Goal: Task Accomplishment & Management: Use online tool/utility

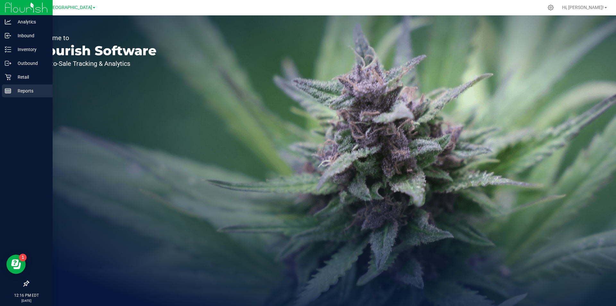
click at [22, 91] on p "Reports" at bounding box center [30, 91] width 39 height 8
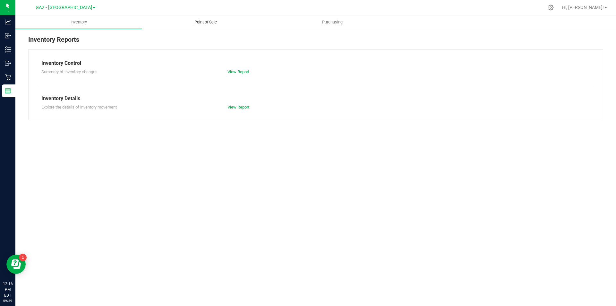
click at [216, 25] on uib-tab-heading "Point of Sale" at bounding box center [205, 22] width 126 height 13
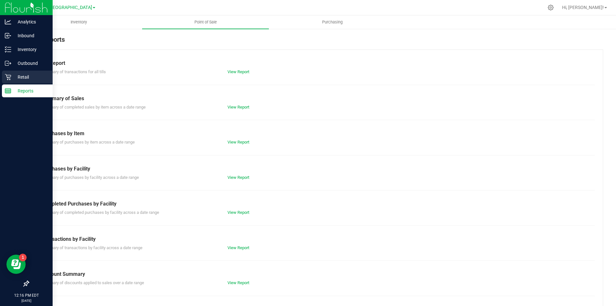
click at [26, 74] on p "Retail" at bounding box center [30, 77] width 39 height 8
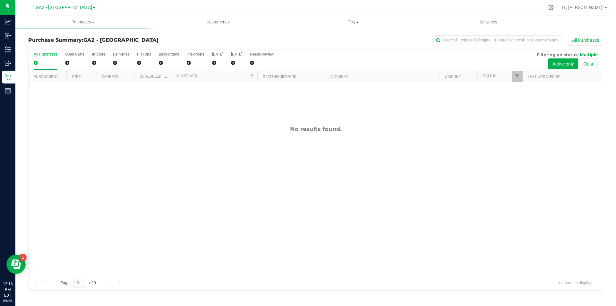
click at [351, 19] on uib-tab-heading "Tills Manage tills Reconcile e-payments" at bounding box center [353, 22] width 134 height 13
click at [339, 37] on li "Manage tills" at bounding box center [353, 39] width 135 height 8
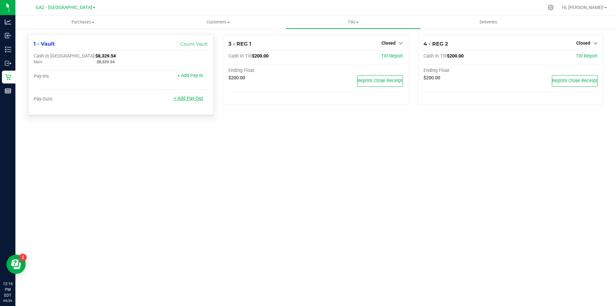
click at [187, 100] on link "+ Add Pay-Out" at bounding box center [189, 98] width 30 height 5
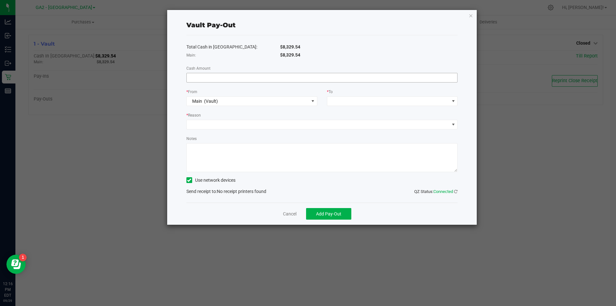
click at [273, 74] on input at bounding box center [322, 77] width 271 height 9
type input "$6,729.54"
click at [351, 103] on span at bounding box center [388, 101] width 122 height 9
drag, startPoint x: 366, startPoint y: 130, endPoint x: 363, endPoint y: 131, distance: 3.5
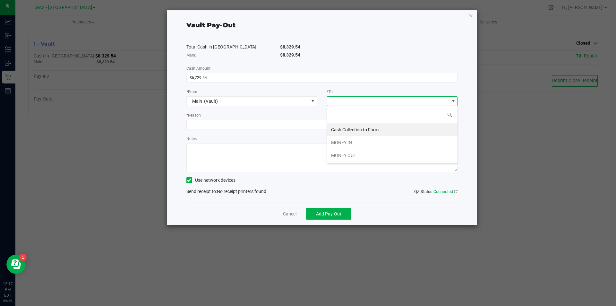
click at [366, 130] on span "Cash Collection to Farm" at bounding box center [354, 129] width 47 height 5
drag, startPoint x: 248, startPoint y: 114, endPoint x: 249, endPoint y: 135, distance: 20.9
click at [248, 124] on div "* Reason" at bounding box center [322, 121] width 281 height 18
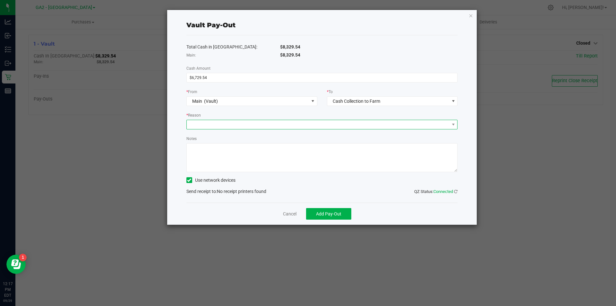
click at [248, 126] on span at bounding box center [318, 124] width 263 height 9
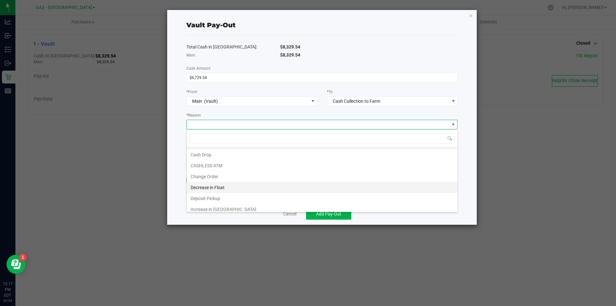
scroll to position [12, 0]
click at [226, 149] on li "Cash Drop" at bounding box center [322, 150] width 271 height 11
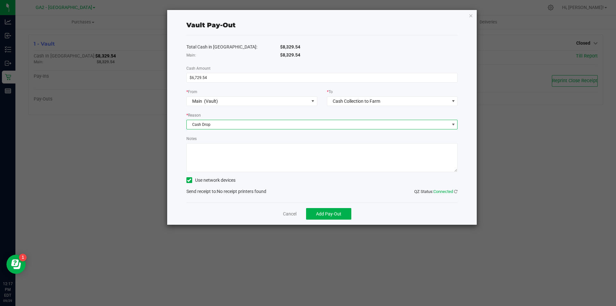
click at [213, 153] on textarea "Notes" at bounding box center [321, 157] width 271 height 29
type textarea "Cash from [DATE] - [DATE]"
click at [190, 180] on icon at bounding box center [189, 180] width 4 height 0
click at [0, 0] on input "Use network devices" at bounding box center [0, 0] width 0 height 0
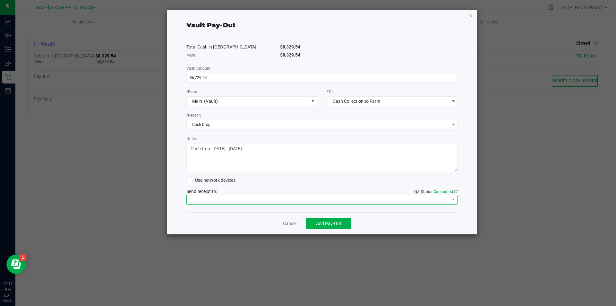
click at [211, 197] on span at bounding box center [318, 199] width 263 height 9
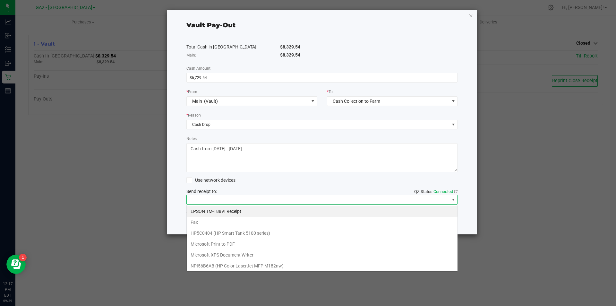
scroll to position [10, 271]
click at [212, 207] on Receipt "EPSON TM-T88VI Receipt" at bounding box center [322, 211] width 271 height 11
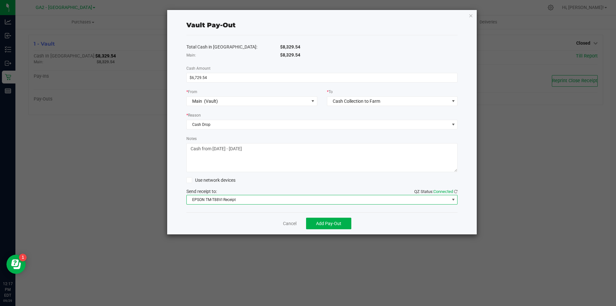
click at [272, 182] on div "Use network devices" at bounding box center [321, 180] width 271 height 10
click at [339, 222] on span "Add Pay-Out" at bounding box center [328, 223] width 25 height 5
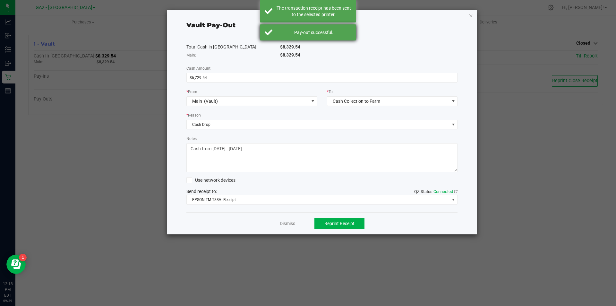
click at [301, 31] on div "Pay-out successful." at bounding box center [313, 32] width 75 height 6
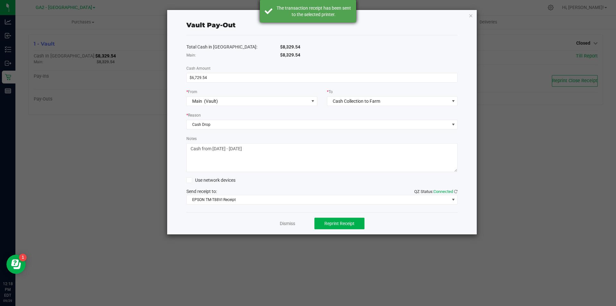
click at [304, 12] on div "The transaction receipt has been sent to the selected printer." at bounding box center [313, 11] width 75 height 13
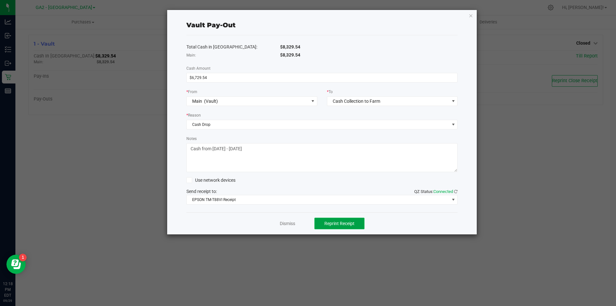
click at [333, 222] on span "Reprint Receipt" at bounding box center [339, 223] width 30 height 5
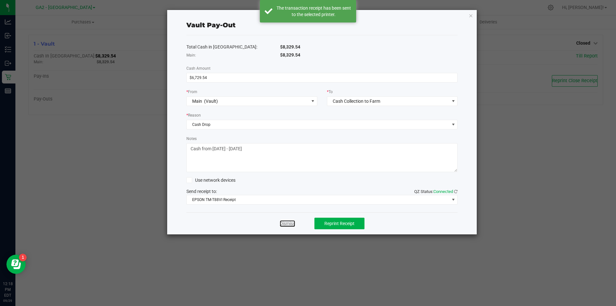
click at [286, 222] on link "Dismiss" at bounding box center [287, 223] width 15 height 7
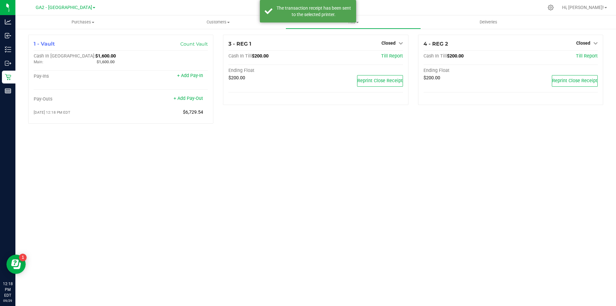
click at [259, 171] on div "Purchases Summary of purchases Fulfillment All purchases Customers All customer…" at bounding box center [315, 160] width 601 height 290
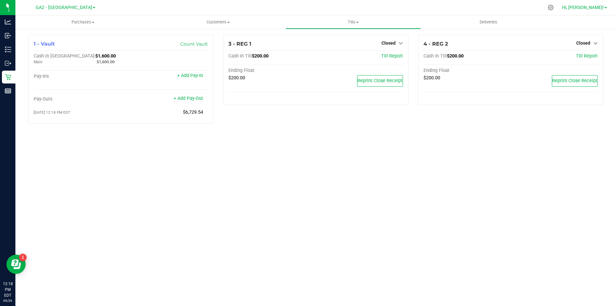
click at [600, 8] on span "Hi, [PERSON_NAME]!" at bounding box center [583, 7] width 42 height 5
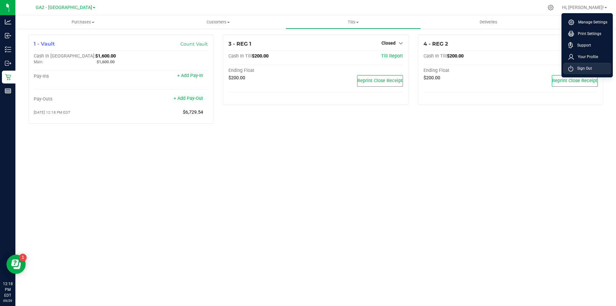
drag, startPoint x: 583, startPoint y: 69, endPoint x: 580, endPoint y: 74, distance: 6.0
click at [583, 69] on span "Sign Out" at bounding box center [582, 68] width 19 height 6
